Goal: Information Seeking & Learning: Learn about a topic

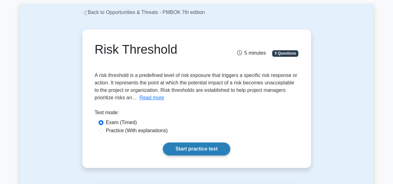
click at [180, 147] on link "Start practice test" at bounding box center [196, 149] width 67 height 13
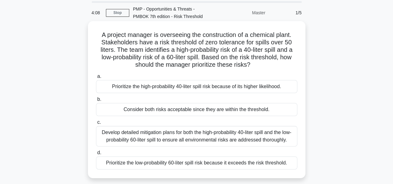
scroll to position [31, 0]
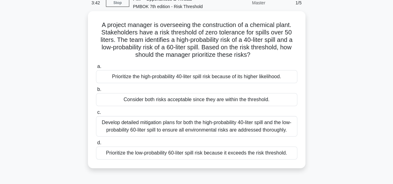
click at [188, 125] on div "Develop detailed mitigation plans for both the high-probability 40-liter spill …" at bounding box center [196, 126] width 201 height 21
click at [96, 115] on input "c. Develop detailed mitigation plans for both the high-probability 40-liter spi…" at bounding box center [96, 113] width 0 height 4
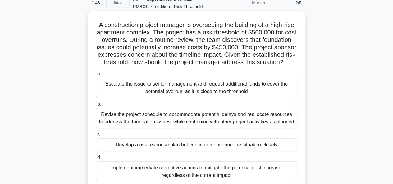
click at [182, 152] on div "Develop a risk response plan but continue monitoring the situation closely" at bounding box center [196, 145] width 201 height 13
click at [96, 137] on input "c. Develop a risk response plan but continue monitoring the situation closely" at bounding box center [96, 135] width 0 height 4
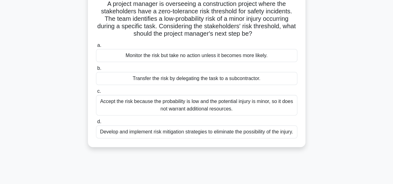
scroll to position [62, 0]
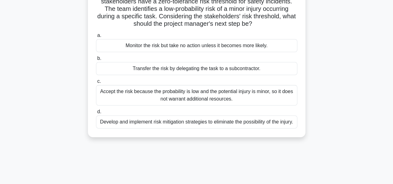
click at [204, 129] on div "Develop and implement risk mitigation strategies to eliminate the possibility o…" at bounding box center [196, 122] width 201 height 13
click at [96, 114] on input "d. Develop and implement risk mitigation strategies to eliminate the possibilit…" at bounding box center [96, 112] width 0 height 4
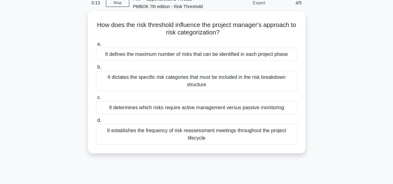
scroll to position [0, 0]
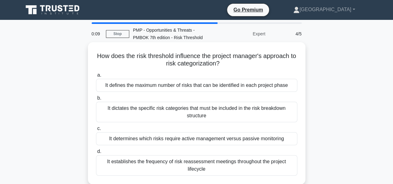
click at [189, 85] on div "It defines the maximum number of risks that can be identified in each project p…" at bounding box center [196, 85] width 201 height 13
click at [96, 77] on input "a. It defines the maximum number of risks that can be identified in each projec…" at bounding box center [96, 75] width 0 height 4
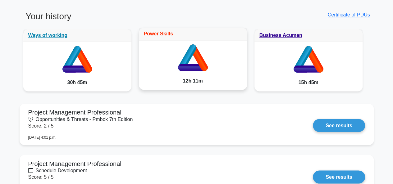
scroll to position [497, 0]
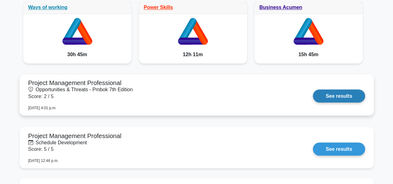
click at [332, 93] on link "See results" at bounding box center [339, 95] width 52 height 13
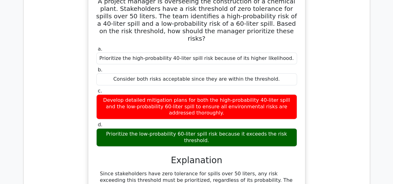
scroll to position [311, 0]
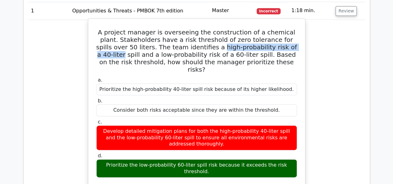
drag, startPoint x: 174, startPoint y: 46, endPoint x: 265, endPoint y: 45, distance: 91.3
click at [265, 45] on h5 "A project manager is overseeing the construction of a chemical plant. Stakehold…" at bounding box center [197, 51] width 202 height 45
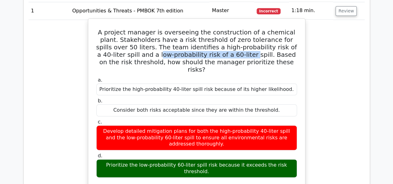
drag, startPoint x: 99, startPoint y: 52, endPoint x: 191, endPoint y: 56, distance: 92.0
click at [190, 56] on h5 "A project manager is overseeing the construction of a chemical plant. Stakehold…" at bounding box center [197, 51] width 202 height 45
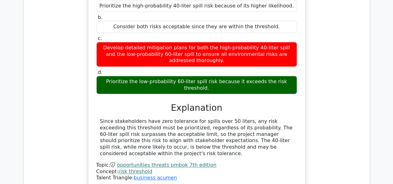
scroll to position [404, 0]
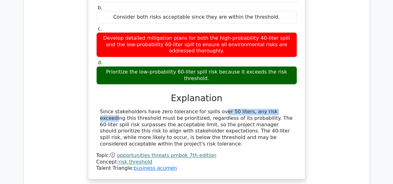
drag, startPoint x: 177, startPoint y: 98, endPoint x: 232, endPoint y: 99, distance: 54.7
click at [235, 109] on div "Since stakeholders have zero tolerance for spills over 50 liters, any risk exce…" at bounding box center [196, 128] width 193 height 39
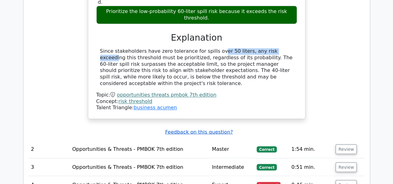
scroll to position [528, 0]
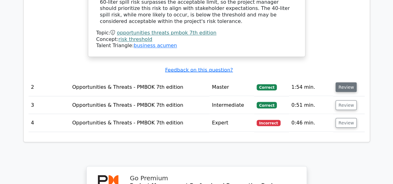
click at [341, 82] on button "Review" at bounding box center [345, 87] width 21 height 10
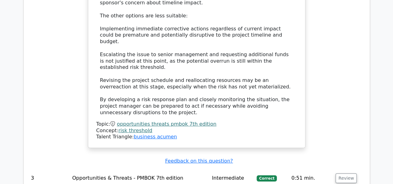
scroll to position [994, 0]
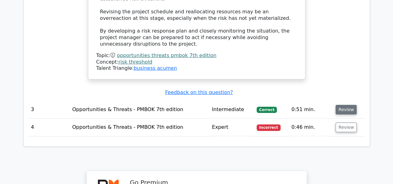
click at [345, 105] on button "Review" at bounding box center [345, 110] width 21 height 10
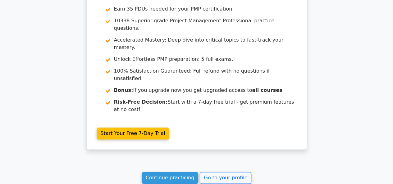
scroll to position [1305, 0]
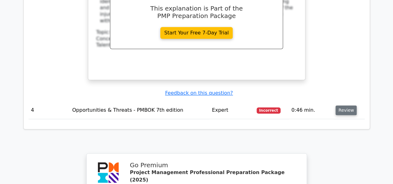
click at [342, 106] on button "Review" at bounding box center [345, 111] width 21 height 10
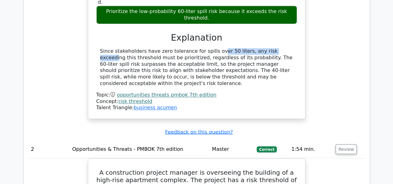
scroll to position [714, 0]
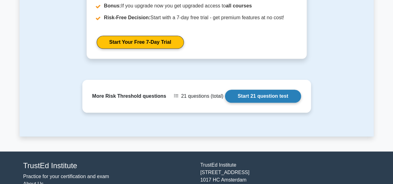
click at [260, 95] on link "Start 21 question test" at bounding box center [263, 96] width 76 height 13
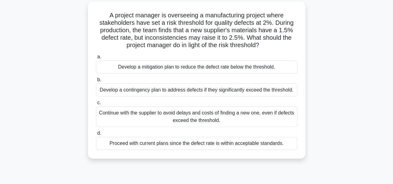
scroll to position [31, 0]
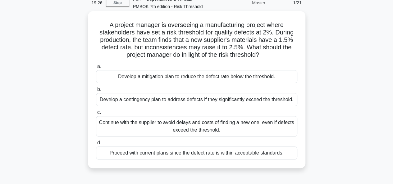
click at [194, 100] on div "Develop a contingency plan to address defects if they significantly exceed the …" at bounding box center [196, 99] width 201 height 13
click at [96, 92] on input "b. Develop a contingency plan to address defects if they significantly exceed t…" at bounding box center [96, 90] width 0 height 4
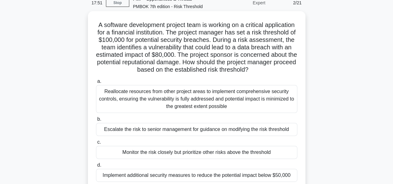
click at [191, 152] on div "Monitor the risk closely but prioritize other risks above the threshold" at bounding box center [196, 152] width 201 height 13
click at [96, 144] on input "c. Monitor the risk closely but prioritize other risks above the threshold" at bounding box center [96, 142] width 0 height 4
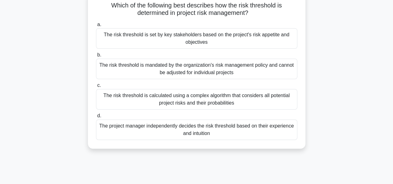
scroll to position [62, 0]
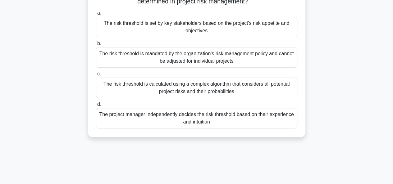
click at [188, 89] on div "The risk threshold is calculated using a complex algorithm that considers all p…" at bounding box center [196, 88] width 201 height 21
click at [96, 76] on input "c. The risk threshold is calculated using a complex algorithm that considers al…" at bounding box center [96, 74] width 0 height 4
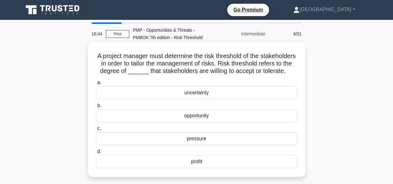
scroll to position [31, 0]
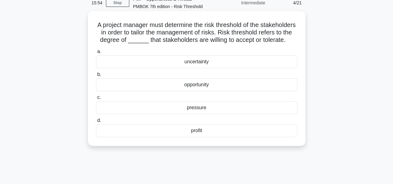
click at [191, 68] on div "uncertainty" at bounding box center [196, 61] width 201 height 13
click at [96, 54] on input "a. uncertainty" at bounding box center [96, 52] width 0 height 4
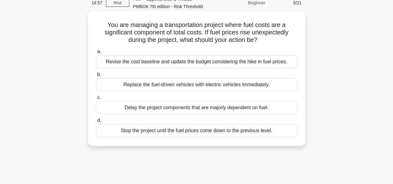
click at [180, 63] on div "Revise the cost baseline and update the budget considering the hike in fuel pri…" at bounding box center [196, 61] width 201 height 13
click at [96, 54] on input "a. Revise the cost baseline and update the budget considering the hike in fuel …" at bounding box center [96, 52] width 0 height 4
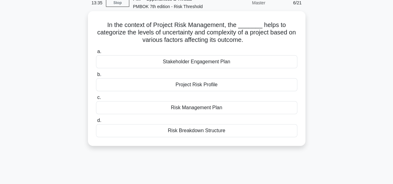
click at [193, 86] on div "Project Risk Profile" at bounding box center [196, 84] width 201 height 13
click at [96, 77] on input "b. Project Risk Profile" at bounding box center [96, 75] width 0 height 4
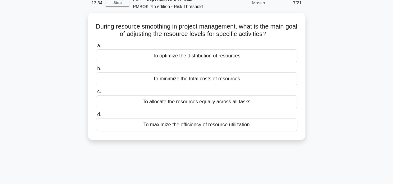
scroll to position [0, 0]
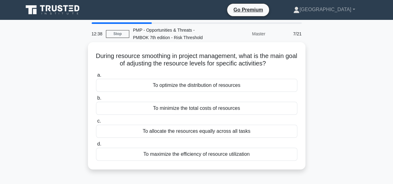
click at [180, 132] on div "To allocate the resources equally across all tasks" at bounding box center [196, 131] width 201 height 13
click at [96, 123] on input "c. To allocate the resources equally across all tasks" at bounding box center [96, 121] width 0 height 4
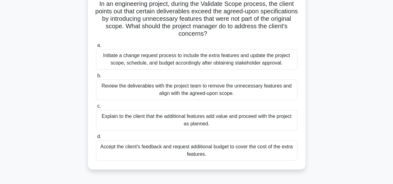
scroll to position [62, 0]
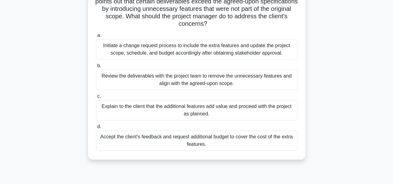
click at [176, 50] on div "Initiate a change request process to include the extra features and update the …" at bounding box center [196, 49] width 201 height 21
click at [96, 38] on input "a. Initiate a change request process to include the extra features and update t…" at bounding box center [96, 36] width 0 height 4
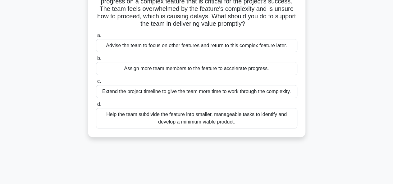
click at [201, 120] on div "Help the team subdivide the feature into smaller, manageable tasks to identify …" at bounding box center [196, 118] width 201 height 21
click at [96, 107] on input "d. Help the team subdivide the feature into smaller, manageable tasks to identi…" at bounding box center [96, 105] width 0 height 4
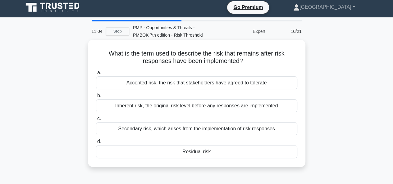
scroll to position [0, 0]
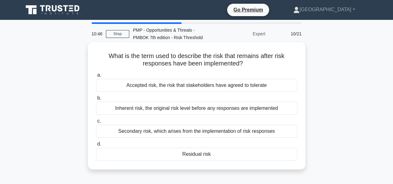
click at [193, 154] on div "Residual risk" at bounding box center [196, 154] width 201 height 13
click at [96, 146] on input "d. Residual risk" at bounding box center [96, 144] width 0 height 4
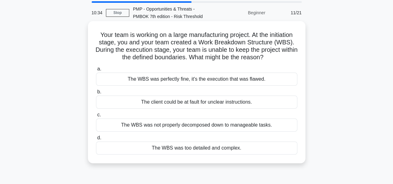
scroll to position [31, 0]
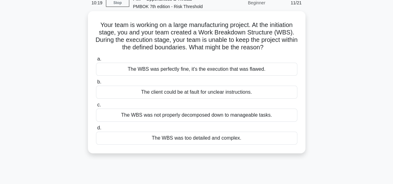
click at [183, 115] on div "The WBS was not properly decomposed down to manageable tasks." at bounding box center [196, 115] width 201 height 13
click at [96, 107] on input "c. The WBS was not properly decomposed down to manageable tasks." at bounding box center [96, 105] width 0 height 4
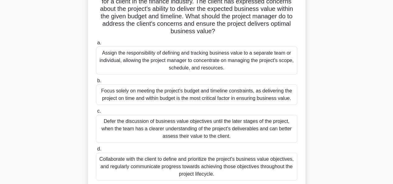
scroll to position [93, 0]
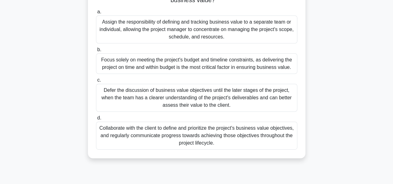
click at [185, 136] on div "Collaborate with the client to define and prioritize the project's business val…" at bounding box center [196, 136] width 201 height 28
click at [96, 120] on input "d. Collaborate with the client to define and prioritize the project's business …" at bounding box center [96, 118] width 0 height 4
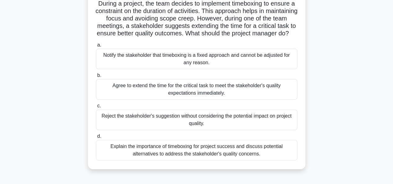
scroll to position [62, 0]
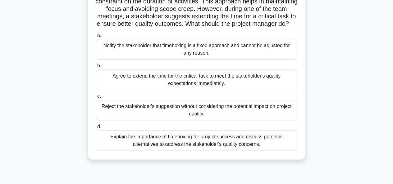
click at [184, 149] on div "Explain the importance of timeboxing for project success and discuss potential …" at bounding box center [196, 140] width 201 height 21
click at [96, 129] on input "d. Explain the importance of timeboxing for project success and discuss potenti…" at bounding box center [96, 127] width 0 height 4
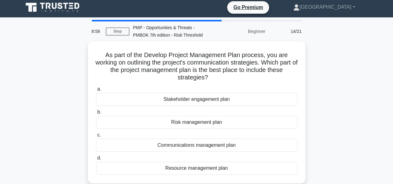
scroll to position [0, 0]
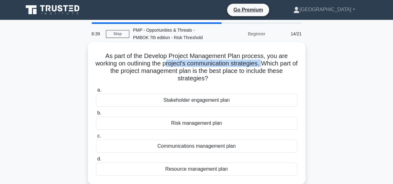
drag, startPoint x: 175, startPoint y: 64, endPoint x: 273, endPoint y: 67, distance: 98.8
click at [273, 67] on h5 "As part of the Develop Project Management Plan process, you are working on outl…" at bounding box center [196, 67] width 203 height 30
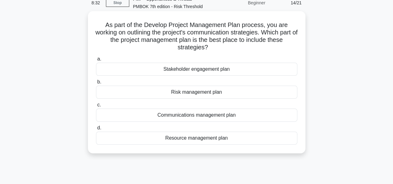
click at [179, 116] on div "Communications management plan" at bounding box center [196, 115] width 201 height 13
click at [96, 107] on input "c. Communications management plan" at bounding box center [96, 105] width 0 height 4
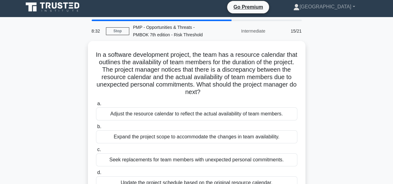
scroll to position [0, 0]
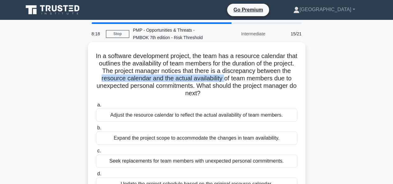
drag, startPoint x: 142, startPoint y: 79, endPoint x: 267, endPoint y: 81, distance: 124.6
click at [267, 81] on h5 "In a software development project, the team has a resource calendar that outlin…" at bounding box center [196, 74] width 203 height 45
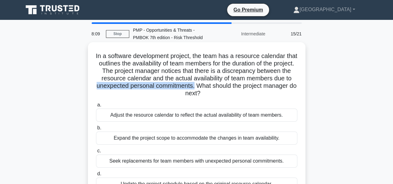
drag, startPoint x: 144, startPoint y: 87, endPoint x: 246, endPoint y: 89, distance: 101.9
click at [246, 89] on h5 "In a software development project, the team has a resource calendar that outlin…" at bounding box center [196, 74] width 203 height 45
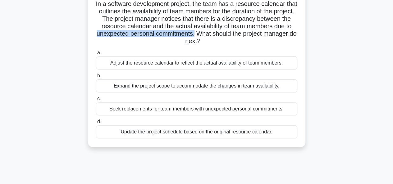
scroll to position [62, 0]
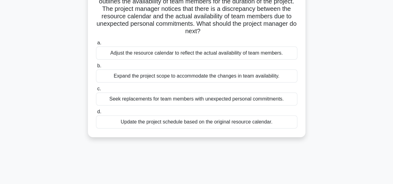
click at [178, 54] on div "Adjust the resource calendar to reflect the actual availability of team members." at bounding box center [196, 53] width 201 height 13
click at [96, 45] on input "a. Adjust the resource calendar to reflect the actual availability of team memb…" at bounding box center [96, 43] width 0 height 4
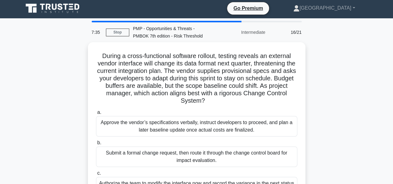
scroll to position [0, 0]
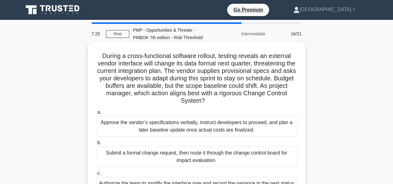
drag, startPoint x: 129, startPoint y: 57, endPoint x: 237, endPoint y: 99, distance: 116.5
click at [237, 99] on h5 "During a cross-functional software rollout, testing reveals an external vendor …" at bounding box center [196, 78] width 203 height 53
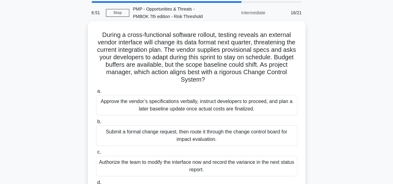
scroll to position [31, 0]
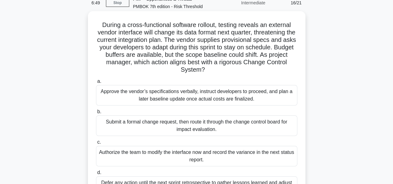
click at [159, 60] on h5 "During a cross-functional software rollout, testing reveals an external vendor …" at bounding box center [196, 47] width 203 height 53
drag, startPoint x: 162, startPoint y: 48, endPoint x: 223, endPoint y: 69, distance: 64.3
click at [223, 69] on h5 "During a cross-functional software rollout, testing reveals an external vendor …" at bounding box center [196, 47] width 203 height 53
click at [189, 128] on div "Submit a formal change request, then route it through the change control board …" at bounding box center [196, 126] width 201 height 21
click at [96, 114] on input "b. Submit a formal change request, then route it through the change control boa…" at bounding box center [96, 112] width 0 height 4
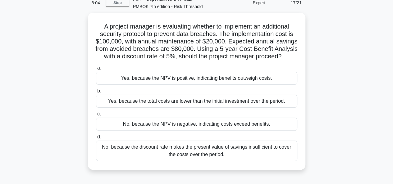
scroll to position [0, 0]
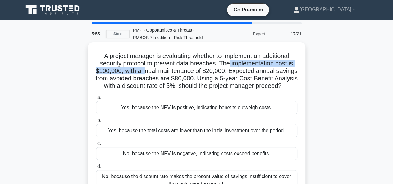
drag, startPoint x: 229, startPoint y: 64, endPoint x: 143, endPoint y: 72, distance: 86.7
click at [143, 72] on h5 "A project manager is evaluating whether to implement an additional security pro…" at bounding box center [196, 71] width 203 height 38
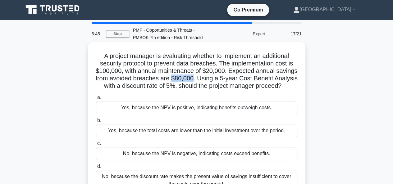
drag, startPoint x: 205, startPoint y: 80, endPoint x: 184, endPoint y: 80, distance: 21.1
click at [184, 80] on h5 "A project manager is evaluating whether to implement an additional security pro…" at bounding box center [196, 71] width 203 height 38
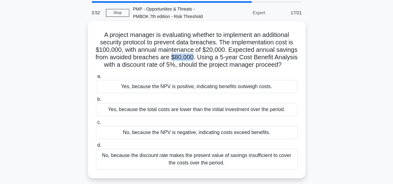
scroll to position [31, 0]
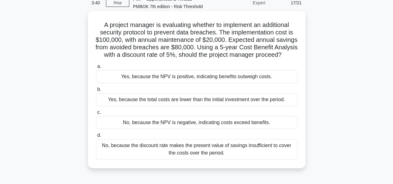
click at [181, 83] on div "Yes, because the NPV is positive, indicating benefits outweigh costs." at bounding box center [196, 76] width 201 height 13
click at [96, 69] on input "a. Yes, because the NPV is positive, indicating benefits outweigh costs." at bounding box center [96, 67] width 0 height 4
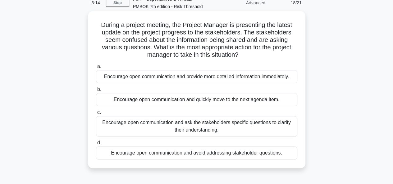
click at [176, 129] on div "Encourage open communication and ask the stakeholders specific questions to cla…" at bounding box center [196, 126] width 201 height 21
click at [96, 115] on input "c. Encourage open communication and ask the stakeholders specific questions to …" at bounding box center [96, 113] width 0 height 4
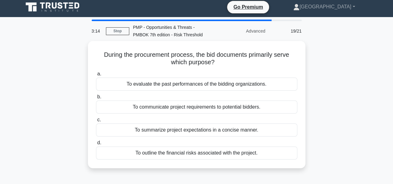
scroll to position [0, 0]
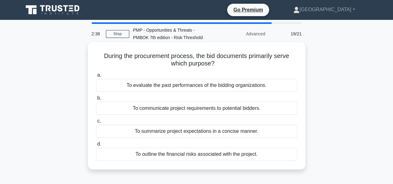
click at [178, 85] on div "To evaluate the past performances of the bidding organizations." at bounding box center [196, 85] width 201 height 13
click at [96, 77] on input "a. To evaluate the past performances of the bidding organizations." at bounding box center [96, 75] width 0 height 4
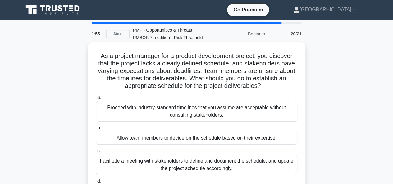
scroll to position [31, 0]
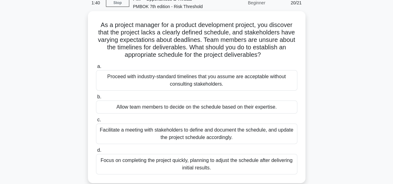
click at [177, 136] on div "Facilitate a meeting with stakeholders to define and document the schedule, and…" at bounding box center [196, 134] width 201 height 21
click at [96, 122] on input "c. Facilitate a meeting with stakeholders to define and document the schedule, …" at bounding box center [96, 120] width 0 height 4
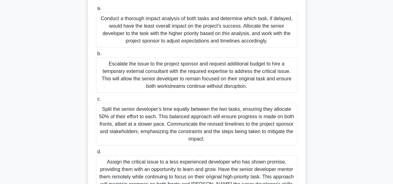
scroll to position [124, 0]
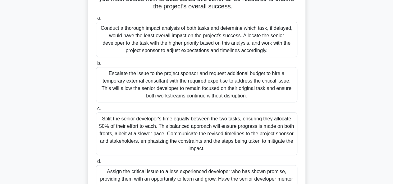
click at [170, 40] on div "Conduct a thorough impact analysis of both tasks and determine which task, if d…" at bounding box center [196, 39] width 201 height 35
click at [96, 20] on input "a. Conduct a thorough impact analysis of both tasks and determine which task, i…" at bounding box center [96, 18] width 0 height 4
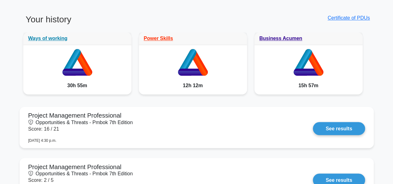
scroll to position [466, 0]
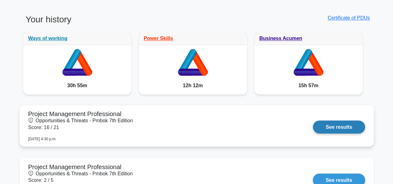
click at [335, 126] on link "See results" at bounding box center [339, 127] width 52 height 13
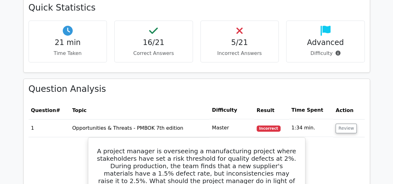
scroll to position [435, 0]
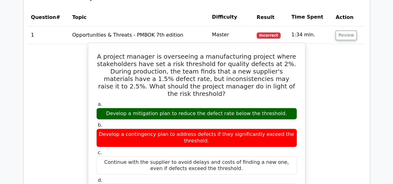
click at [120, 122] on label "b. Develop a contingency plan to address defects if they significantly exceed t…" at bounding box center [196, 134] width 201 height 25
click at [120, 108] on div "Develop a mitigation plan to reduce the defect rate below the threshold." at bounding box center [196, 114] width 201 height 12
drag, startPoint x: 114, startPoint y: 103, endPoint x: 284, endPoint y: 103, distance: 169.6
click at [284, 108] on div "Develop a mitigation plan to reduce the defect rate below the threshold." at bounding box center [196, 114] width 201 height 12
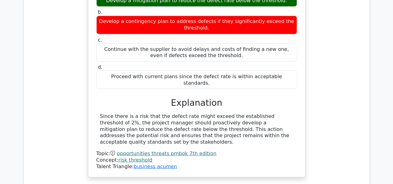
scroll to position [621, 0]
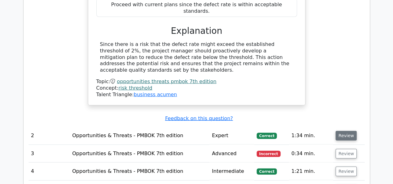
click at [345, 131] on button "Review" at bounding box center [345, 136] width 21 height 10
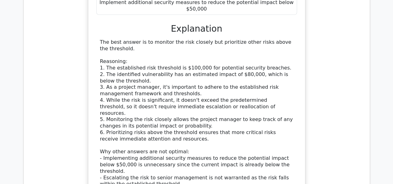
scroll to position [1087, 0]
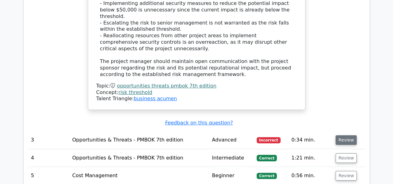
click at [341, 135] on button "Review" at bounding box center [345, 140] width 21 height 10
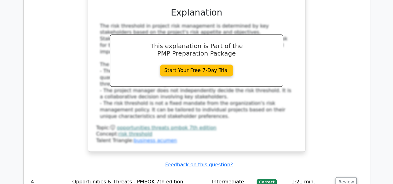
scroll to position [1398, 0]
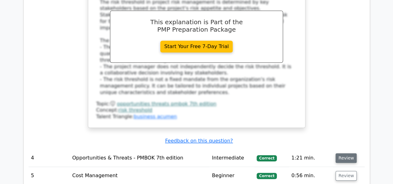
click at [347, 153] on button "Review" at bounding box center [345, 158] width 21 height 10
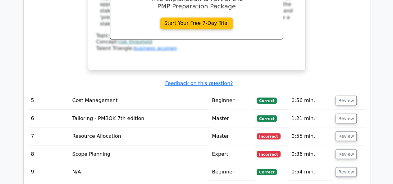
scroll to position [1739, 0]
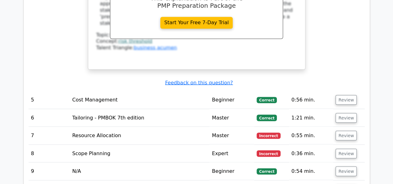
click at [342, 91] on td "Review" at bounding box center [348, 100] width 31 height 18
click at [340, 95] on button "Review" at bounding box center [345, 100] width 21 height 10
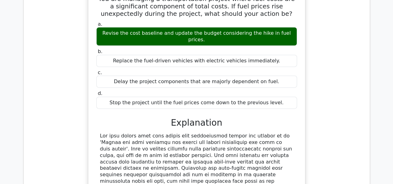
scroll to position [1988, 0]
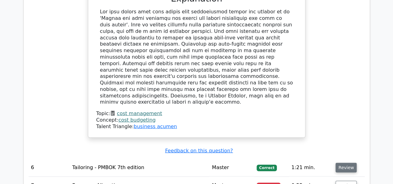
click at [338, 163] on button "Review" at bounding box center [345, 168] width 21 height 10
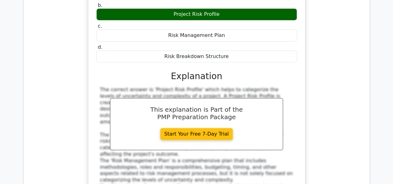
scroll to position [2330, 0]
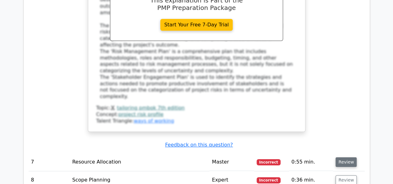
click at [340, 157] on button "Review" at bounding box center [345, 162] width 21 height 10
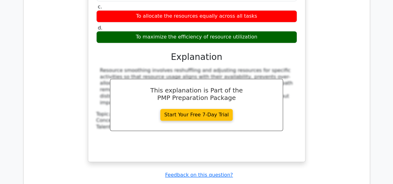
scroll to position [2578, 0]
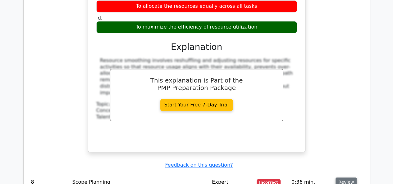
click at [338, 178] on button "Review" at bounding box center [345, 183] width 21 height 10
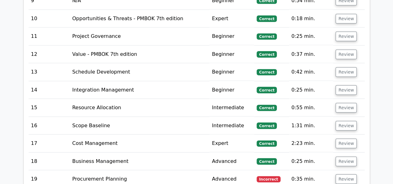
scroll to position [3075, 0]
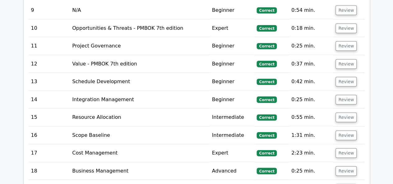
drag, startPoint x: 125, startPoint y: 134, endPoint x: 327, endPoint y: 140, distance: 201.7
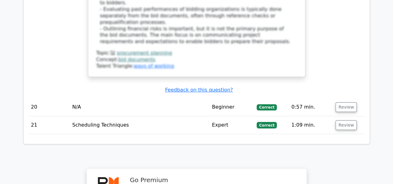
scroll to position [3598, 0]
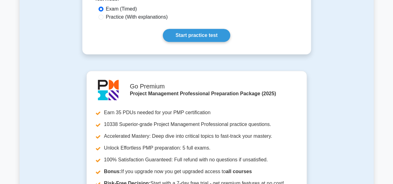
scroll to position [93, 0]
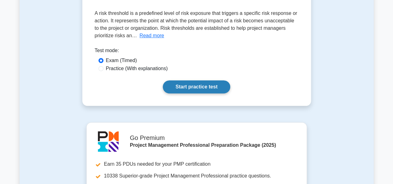
click at [201, 85] on link "Start practice test" at bounding box center [196, 86] width 67 height 13
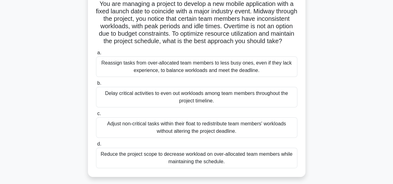
scroll to position [62, 0]
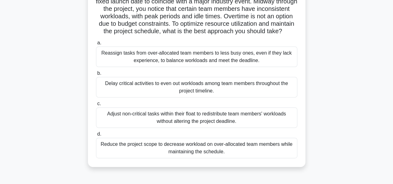
click at [170, 128] on div "Adjust non-critical tasks within their float to redistribute team members' work…" at bounding box center [196, 117] width 201 height 21
click at [96, 106] on input "c. Adjust non-critical tasks within their float to redistribute team members' w…" at bounding box center [96, 104] width 0 height 4
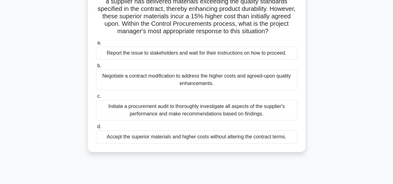
click at [171, 111] on div "Initiate a procurement audit to thoroughly investigate all aspects of the suppl…" at bounding box center [196, 110] width 201 height 21
click at [96, 98] on input "c. Initiate a procurement audit to thoroughly investigate all aspects of the su…" at bounding box center [96, 96] width 0 height 4
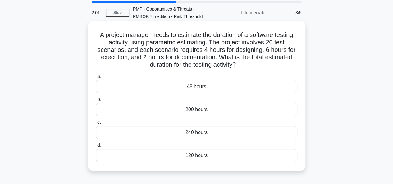
scroll to position [31, 0]
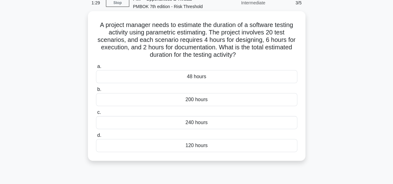
click at [203, 126] on div "240 hours" at bounding box center [196, 122] width 201 height 13
click at [96, 115] on input "c. 240 hours" at bounding box center [96, 113] width 0 height 4
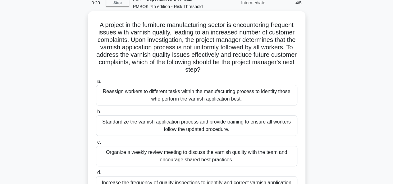
click at [188, 127] on div "Standardize the varnish application process and provide training to ensure all …" at bounding box center [196, 126] width 201 height 21
click at [96, 114] on input "b. Standardize the varnish application process and provide training to ensure a…" at bounding box center [96, 112] width 0 height 4
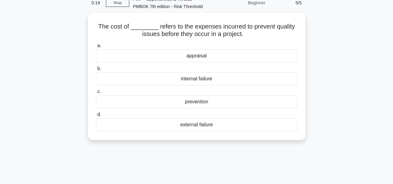
scroll to position [0, 0]
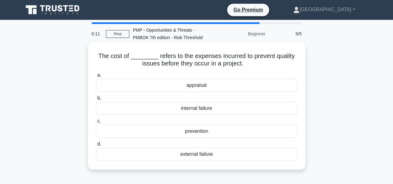
click at [199, 130] on div "prevention" at bounding box center [196, 131] width 201 height 13
click at [96, 123] on input "c. prevention" at bounding box center [96, 121] width 0 height 4
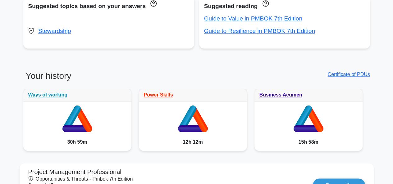
scroll to position [466, 0]
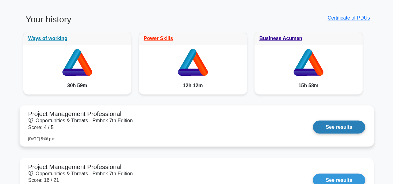
click at [321, 126] on link "See results" at bounding box center [339, 127] width 52 height 13
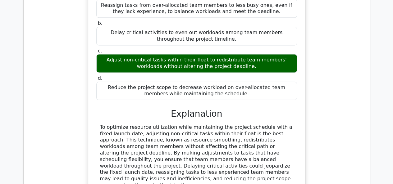
scroll to position [590, 0]
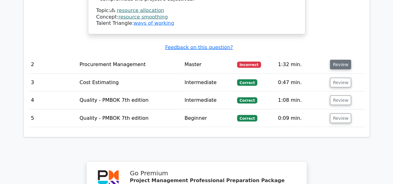
click at [338, 60] on button "Review" at bounding box center [340, 65] width 21 height 10
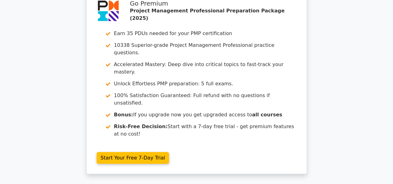
scroll to position [1113, 0]
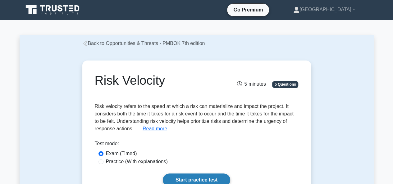
click at [188, 177] on link "Start practice test" at bounding box center [196, 180] width 67 height 13
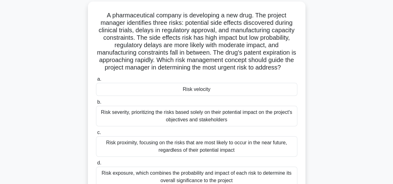
scroll to position [31, 0]
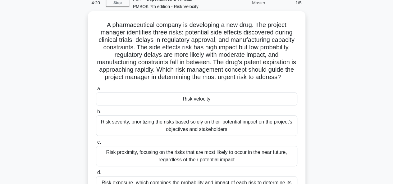
click at [203, 100] on div "Risk velocity" at bounding box center [196, 99] width 201 height 13
click at [96, 91] on input "a. Risk velocity" at bounding box center [96, 89] width 0 height 4
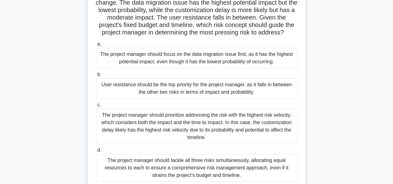
scroll to position [93, 0]
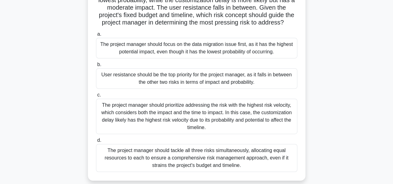
click at [194, 123] on div "The project manager should prioritize addressing the risk with the highest risk…" at bounding box center [196, 116] width 201 height 35
click at [96, 97] on input "c. The project manager should prioritize addressing the risk with the highest r…" at bounding box center [96, 95] width 0 height 4
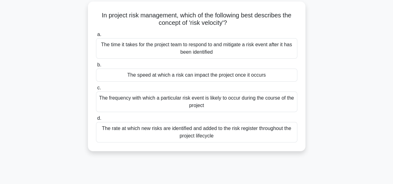
scroll to position [31, 0]
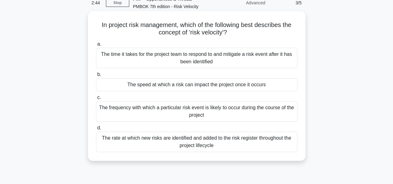
click at [183, 140] on div "The rate at which new risks are identified and added to the risk register throu…" at bounding box center [196, 142] width 201 height 21
click at [96, 130] on input "d. The rate at which new risks are identified and added to the risk register th…" at bounding box center [96, 128] width 0 height 4
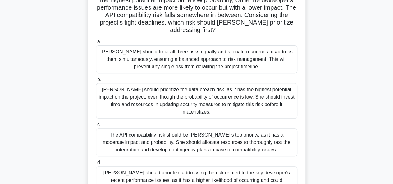
scroll to position [124, 0]
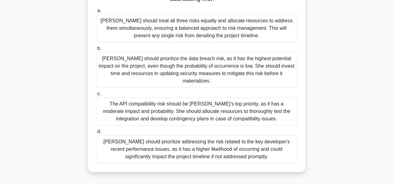
click at [182, 72] on div "Amy should prioritize the data breach risk, as it has the highest potential imp…" at bounding box center [196, 69] width 201 height 35
click at [161, 66] on div "Amy should prioritize the data breach risk, as it has the highest potential imp…" at bounding box center [196, 69] width 201 height 35
click at [96, 51] on input "b. Amy should prioritize the data breach risk, as it has the highest potential …" at bounding box center [96, 49] width 0 height 4
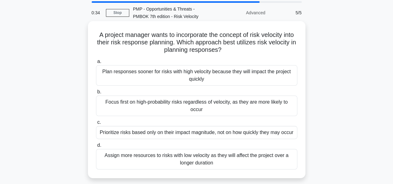
scroll to position [31, 0]
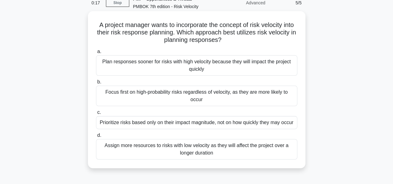
click at [196, 116] on div "Prioritize risks based only on their impact magnitude, not on how quickly they …" at bounding box center [196, 122] width 201 height 13
click at [96, 115] on input "c. Prioritize risks based only on their impact magnitude, not on how quickly th…" at bounding box center [96, 113] width 0 height 4
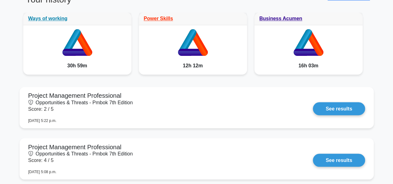
scroll to position [497, 0]
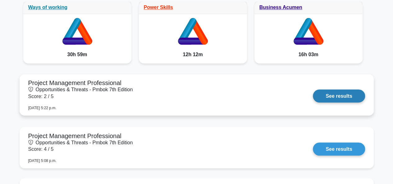
click at [337, 95] on link "See results" at bounding box center [339, 95] width 52 height 13
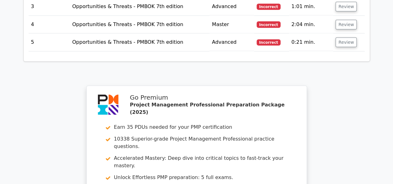
scroll to position [745, 0]
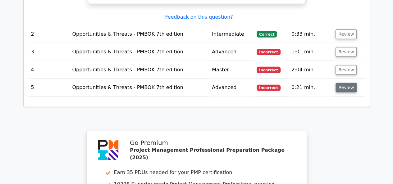
click at [345, 83] on button "Review" at bounding box center [345, 88] width 21 height 10
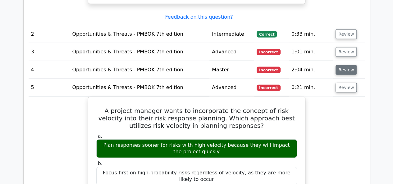
click at [344, 65] on button "Review" at bounding box center [345, 70] width 21 height 10
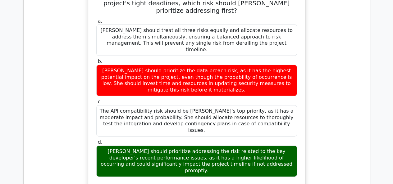
scroll to position [932, 0]
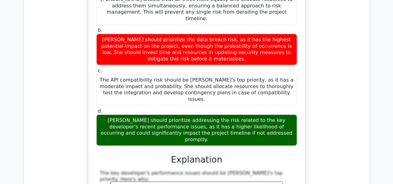
drag, startPoint x: 205, startPoint y: 76, endPoint x: 262, endPoint y: 93, distance: 59.3
click at [262, 115] on div "Amy should prioritize addressing the risk related to the key developer's recent…" at bounding box center [196, 130] width 201 height 31
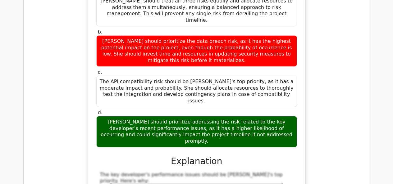
click at [332, 88] on div "Amy, a project manager at a software development company, is conducting a risk …" at bounding box center [197, 142] width 336 height 499
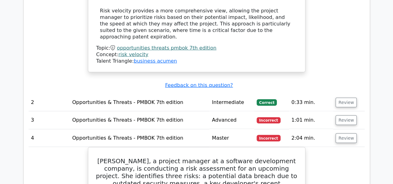
scroll to position [714, 0]
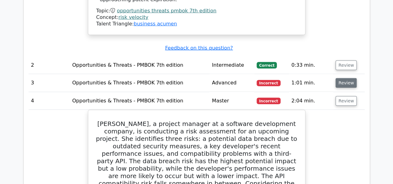
click at [349, 78] on button "Review" at bounding box center [345, 83] width 21 height 10
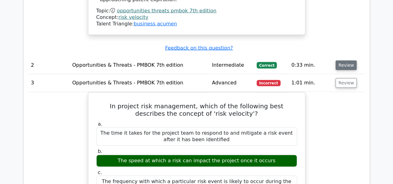
click at [349, 61] on button "Review" at bounding box center [345, 66] width 21 height 10
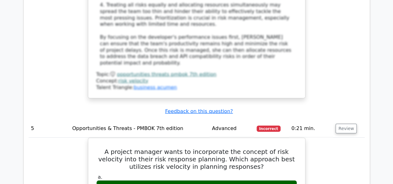
scroll to position [2112, 0]
